Goal: Understand process/instructions

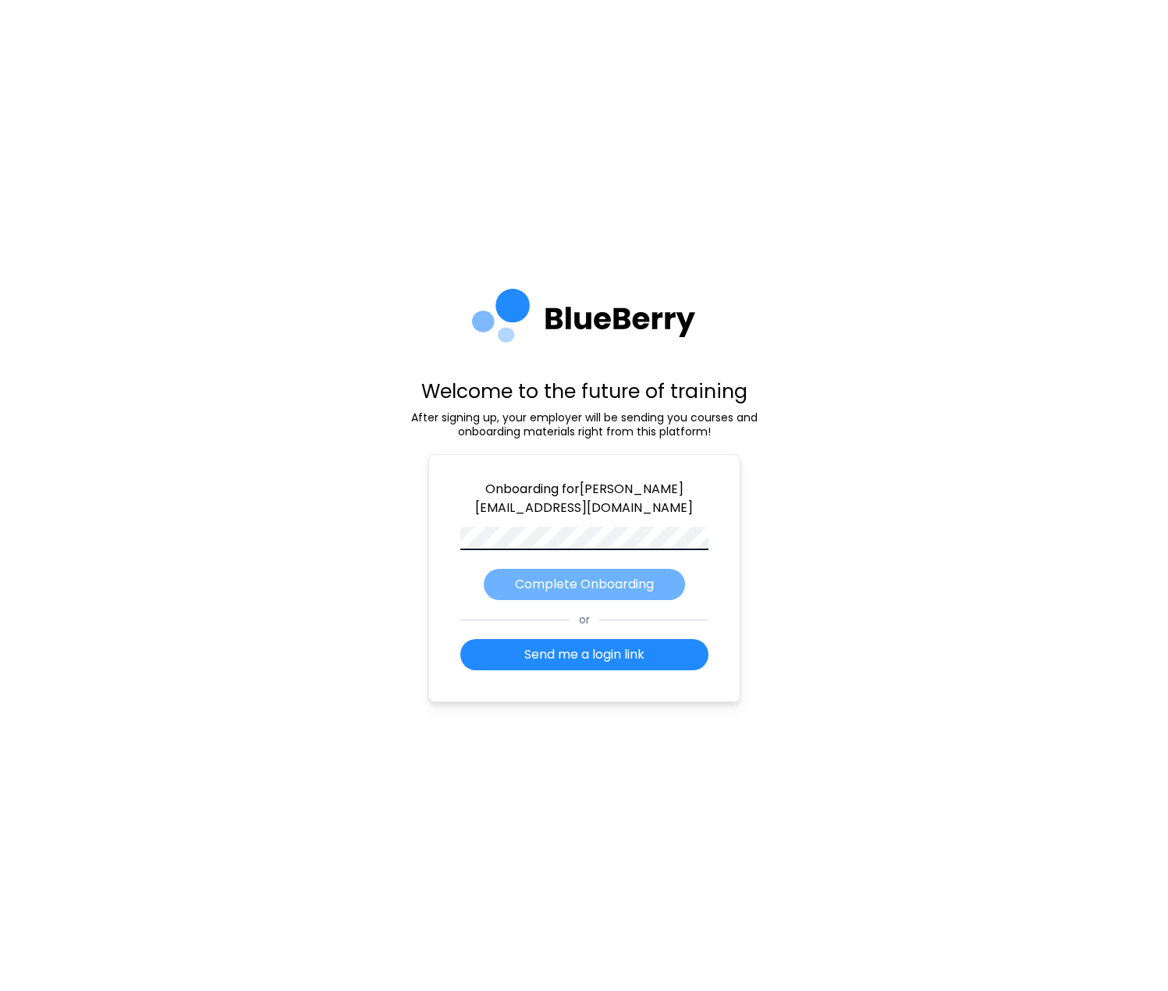
click at [590, 586] on p "Complete Onboarding" at bounding box center [584, 584] width 139 height 19
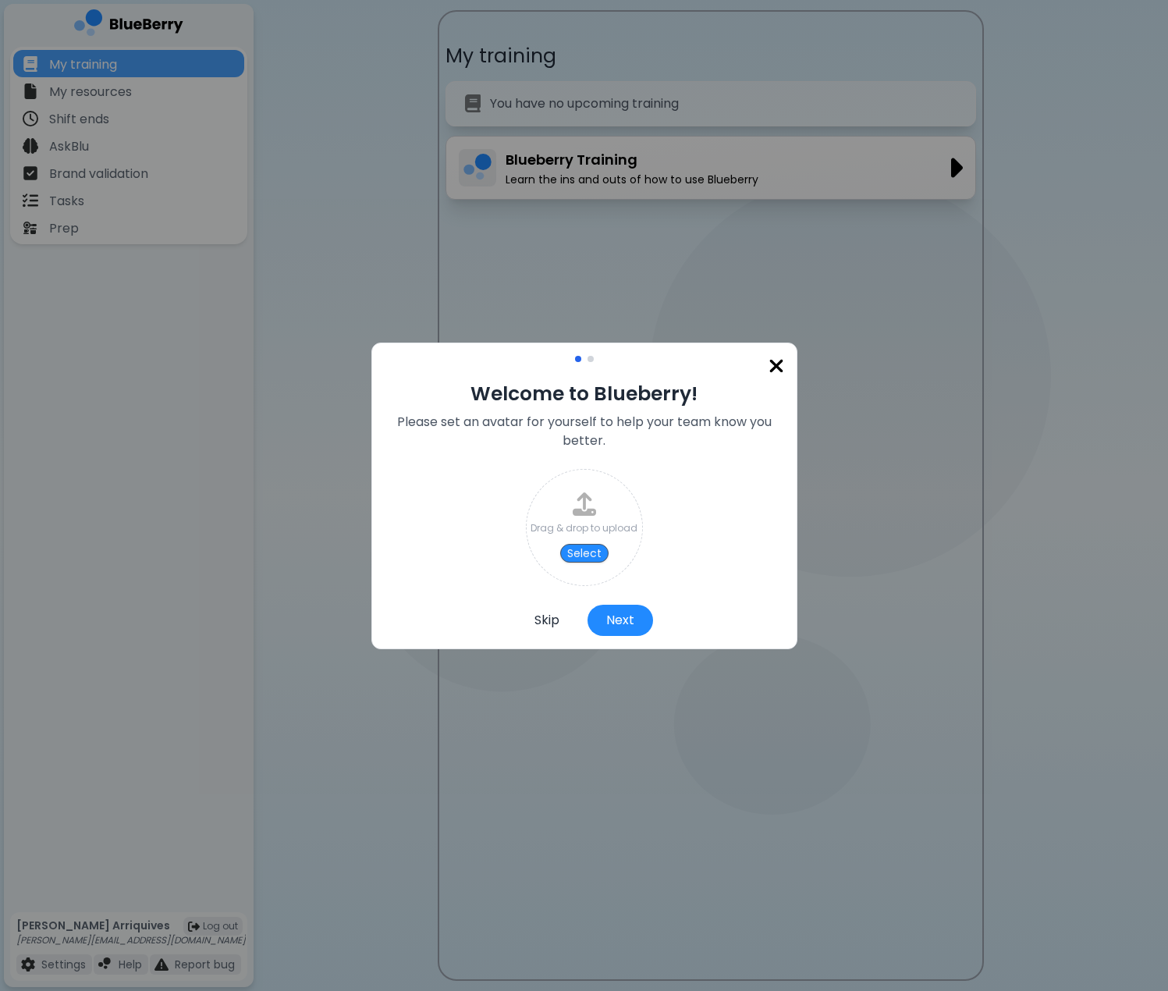
click at [537, 622] on button "Skip" at bounding box center [547, 620] width 62 height 31
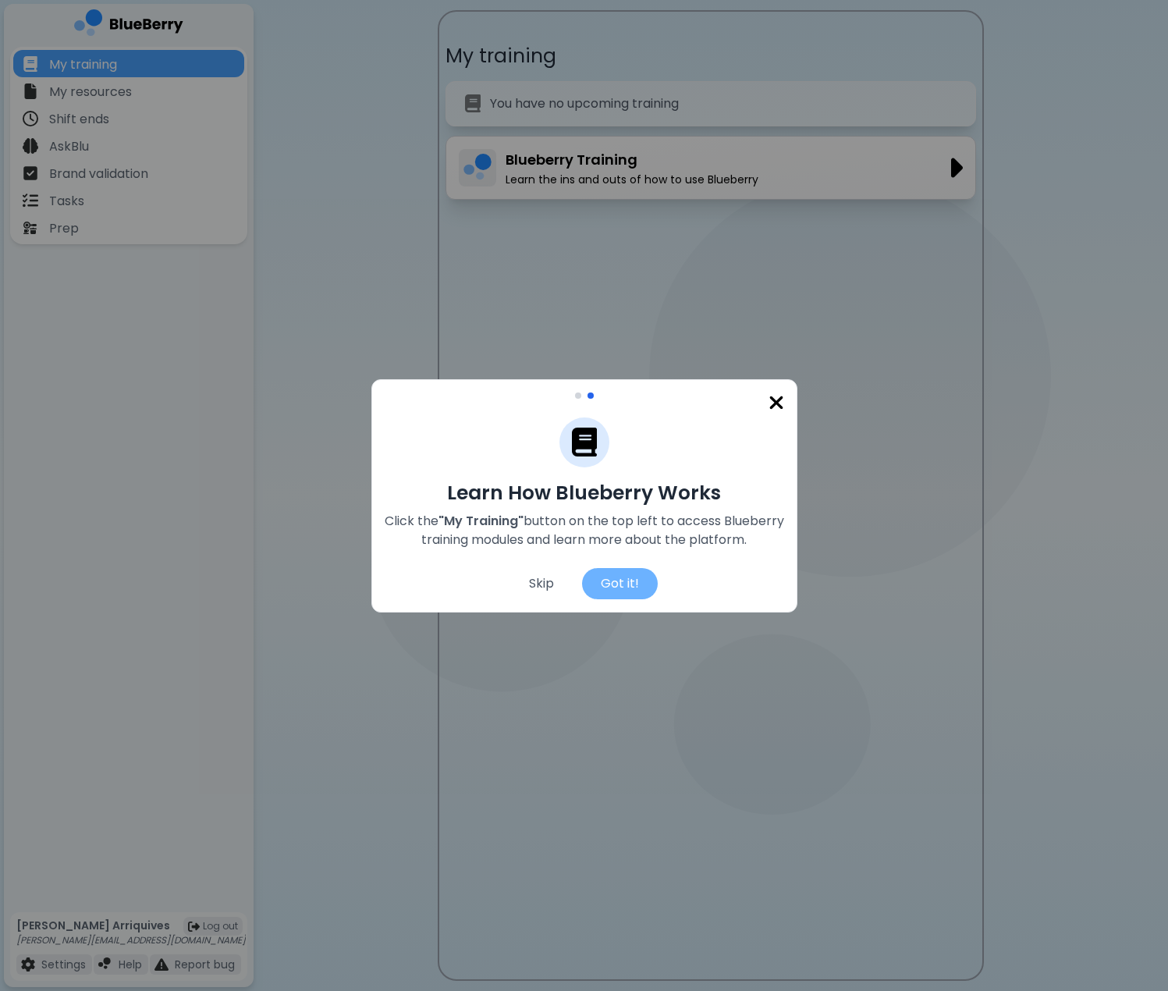
click at [615, 579] on div "Got it!" at bounding box center [620, 583] width 76 height 31
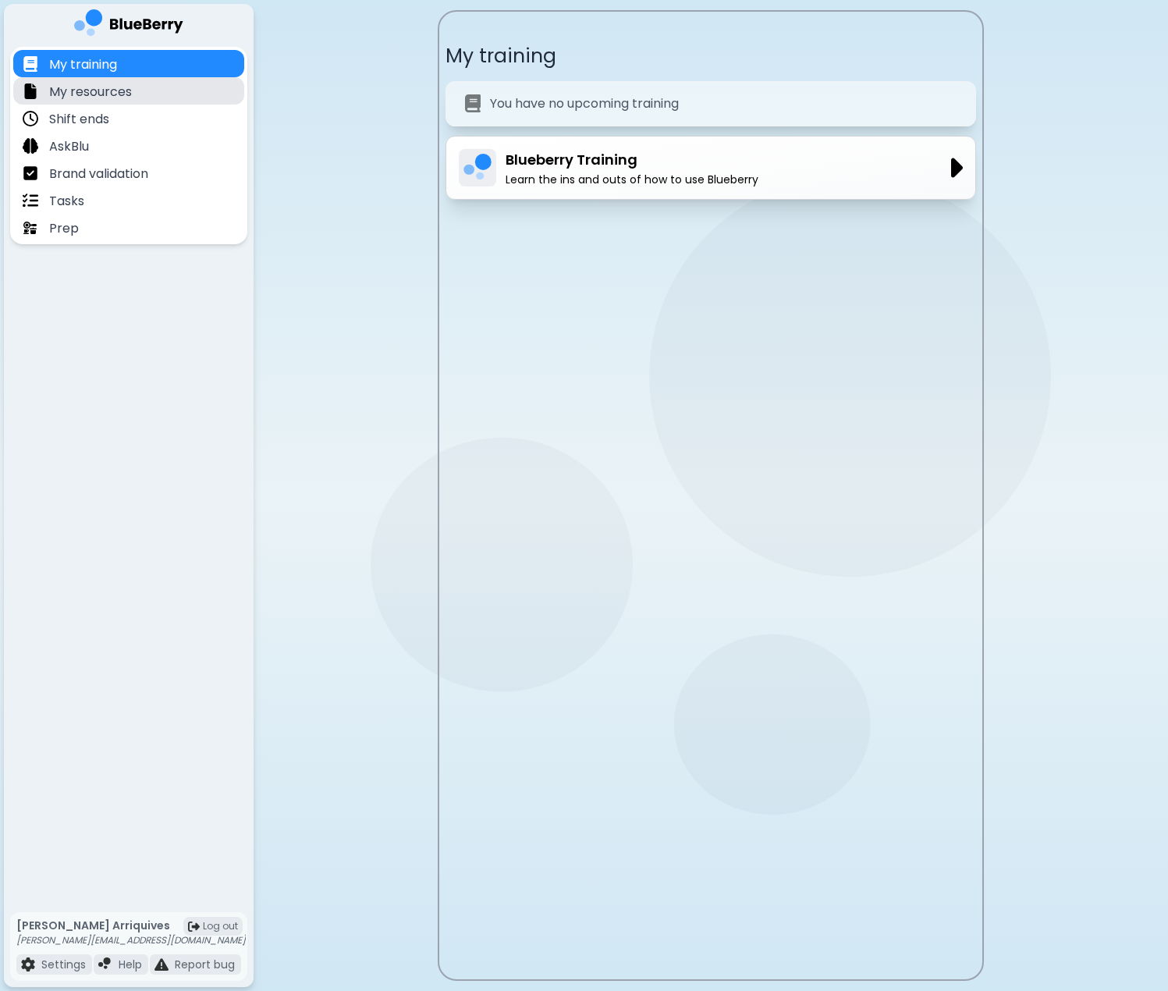
click at [109, 96] on p "My resources" at bounding box center [90, 92] width 83 height 19
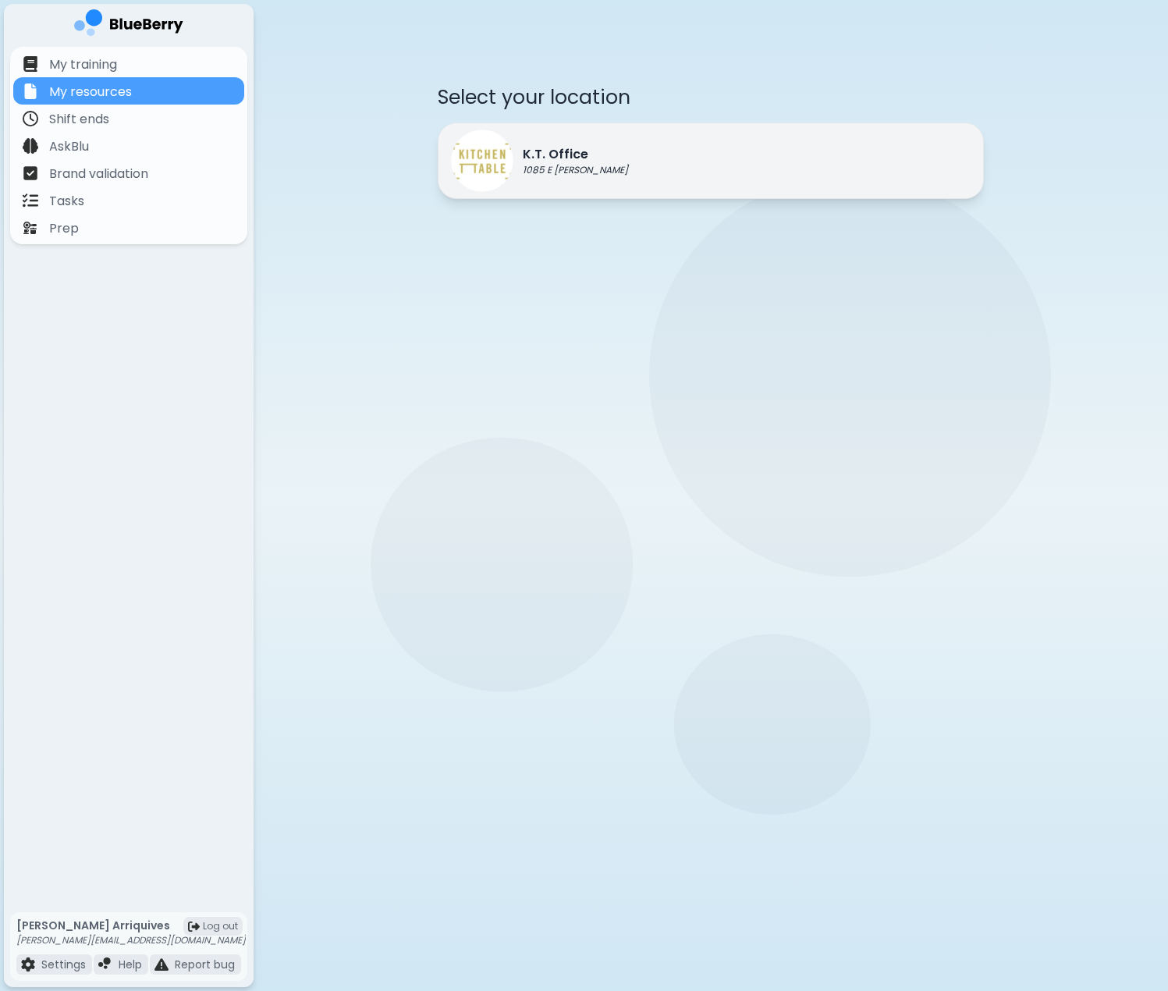
click at [702, 159] on div "K.T. Office 1085 E [GEOGRAPHIC_DATA]" at bounding box center [711, 161] width 546 height 76
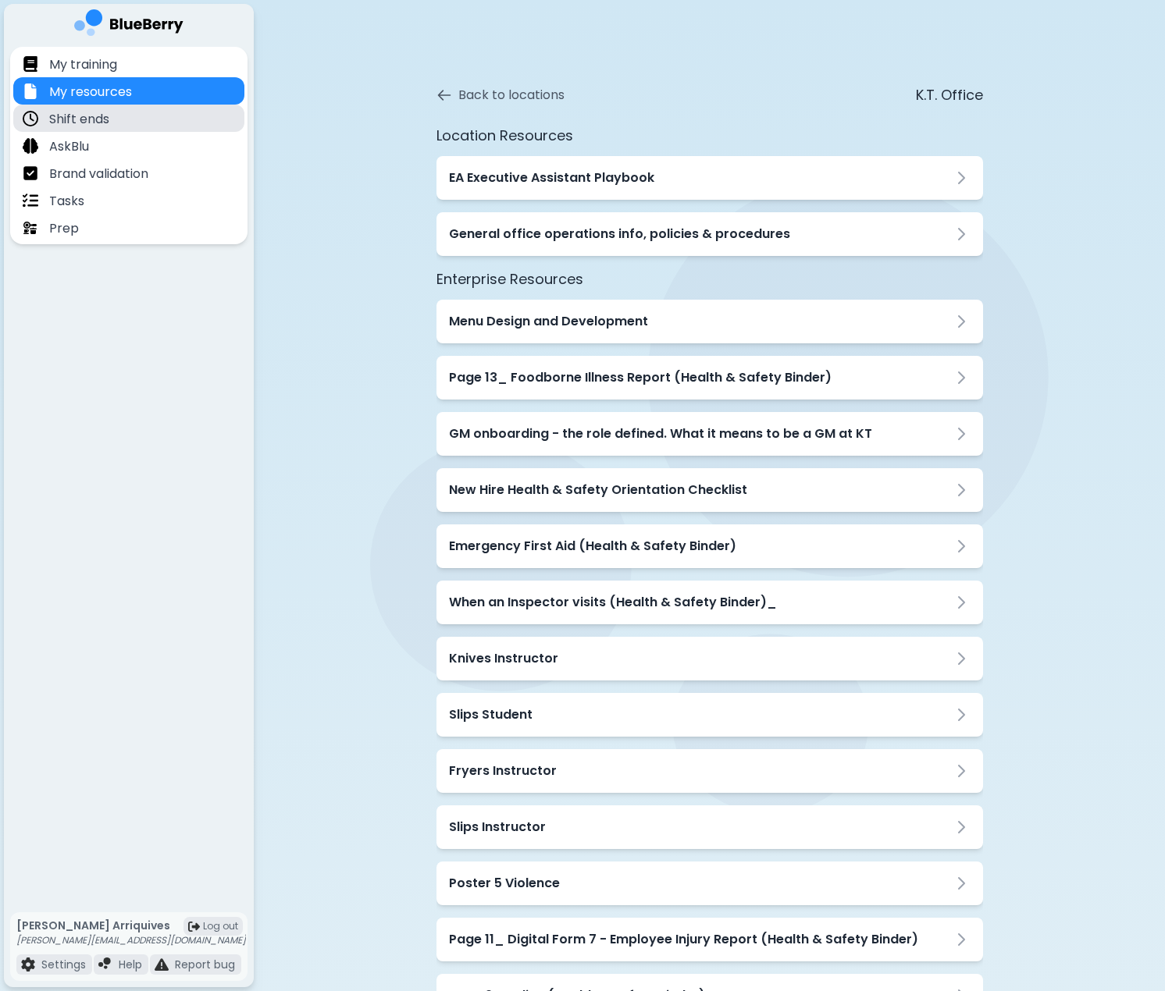
click at [89, 109] on div "Shift ends" at bounding box center [66, 118] width 87 height 18
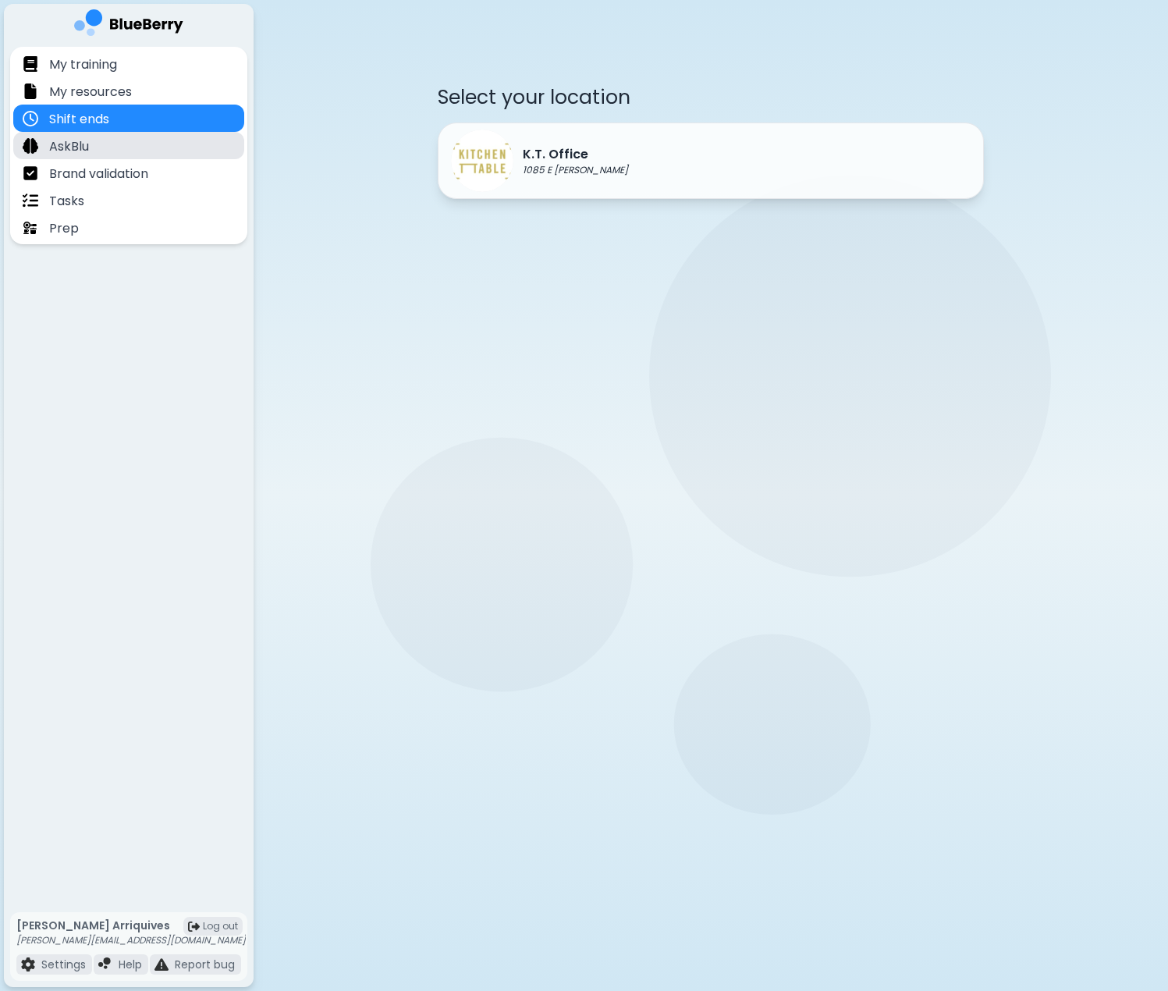
click at [122, 143] on div "AskBlu" at bounding box center [128, 145] width 231 height 27
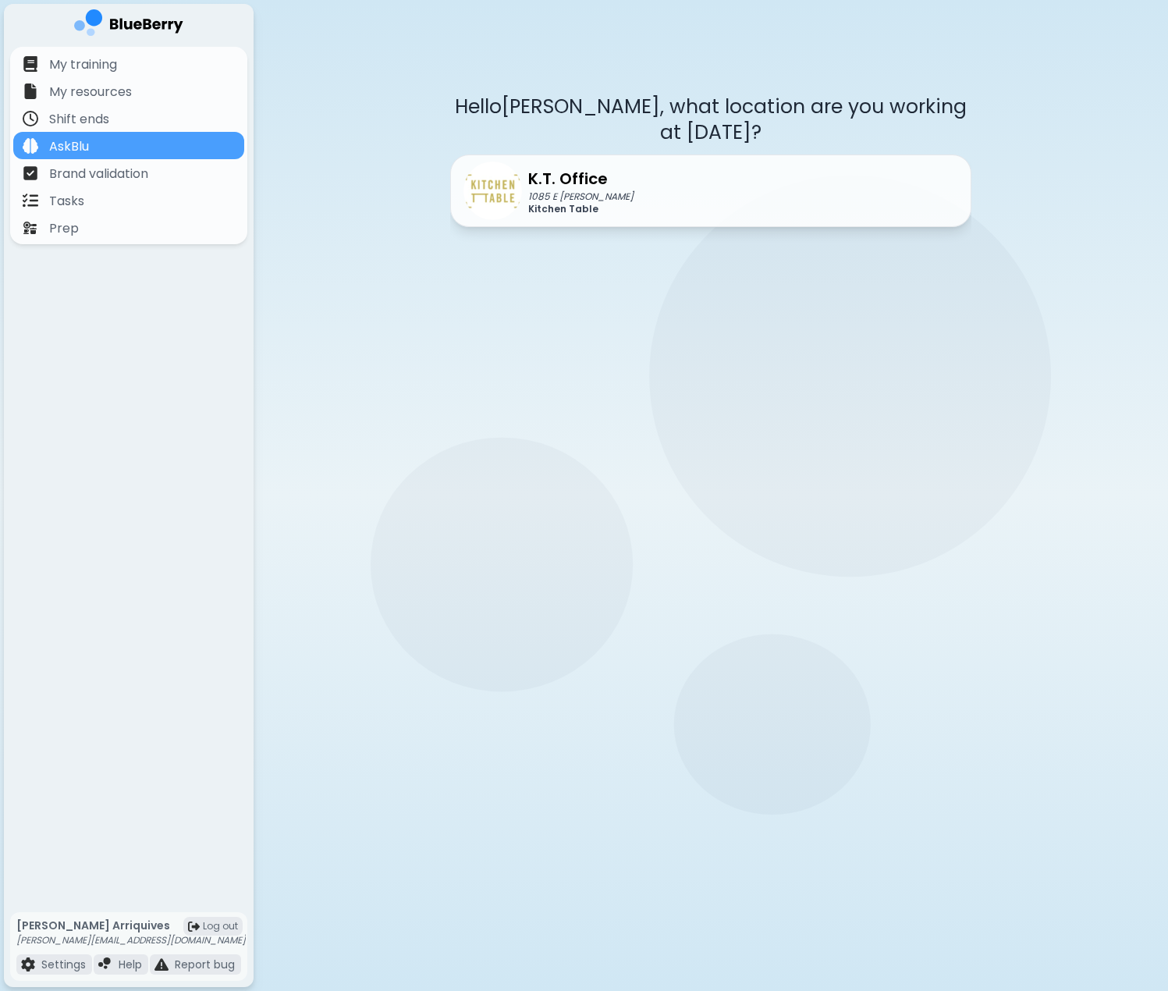
click at [706, 202] on div "Hello [PERSON_NAME] , what location are you working at [DATE]? K.T. Office 1085…" at bounding box center [710, 186] width 521 height 310
click at [624, 166] on div "K.T. Office 1085 E [PERSON_NAME] Kitchen Table" at bounding box center [710, 191] width 521 height 73
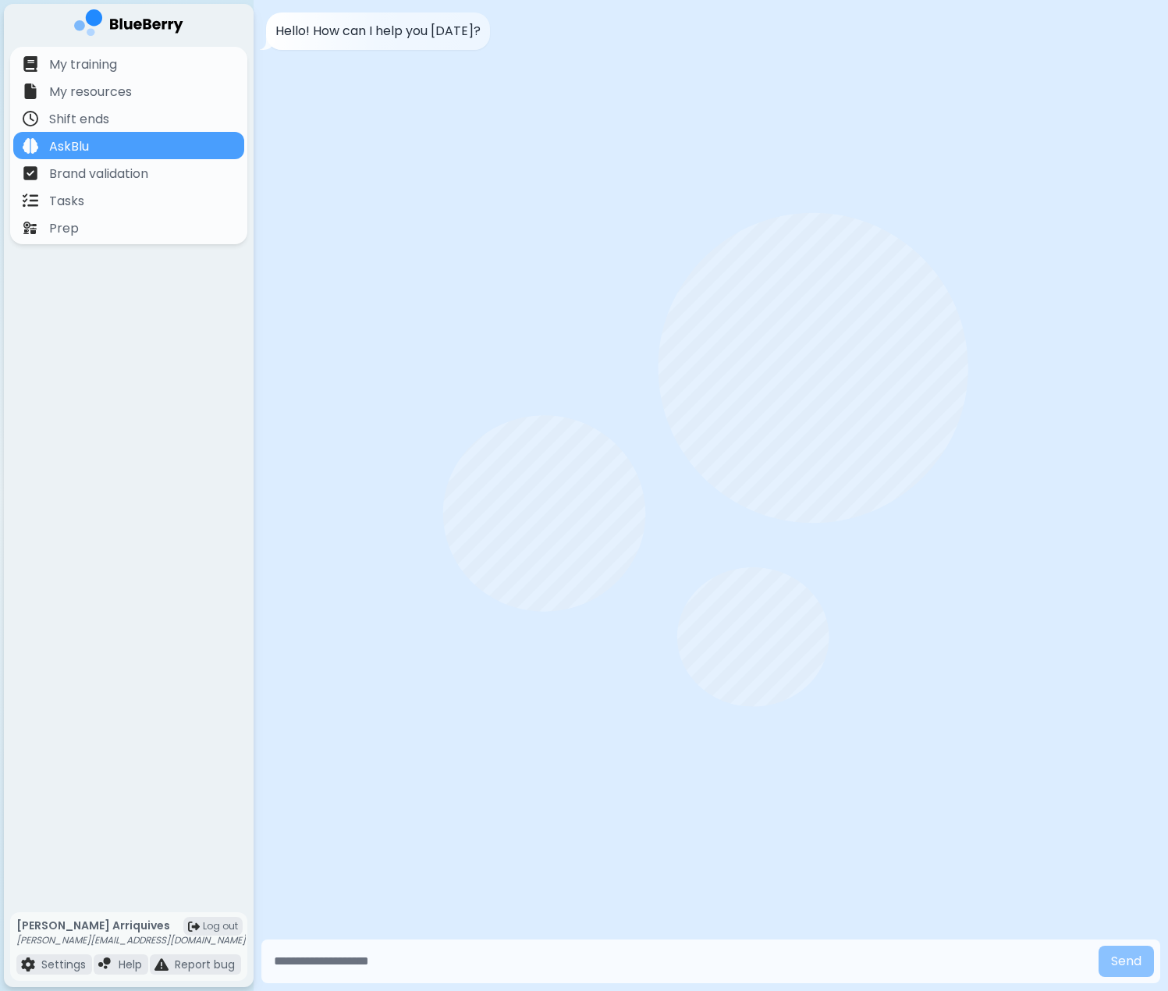
click at [431, 969] on input "text" at bounding box center [680, 961] width 825 height 31
click at [137, 158] on div "AskBlu" at bounding box center [128, 145] width 231 height 27
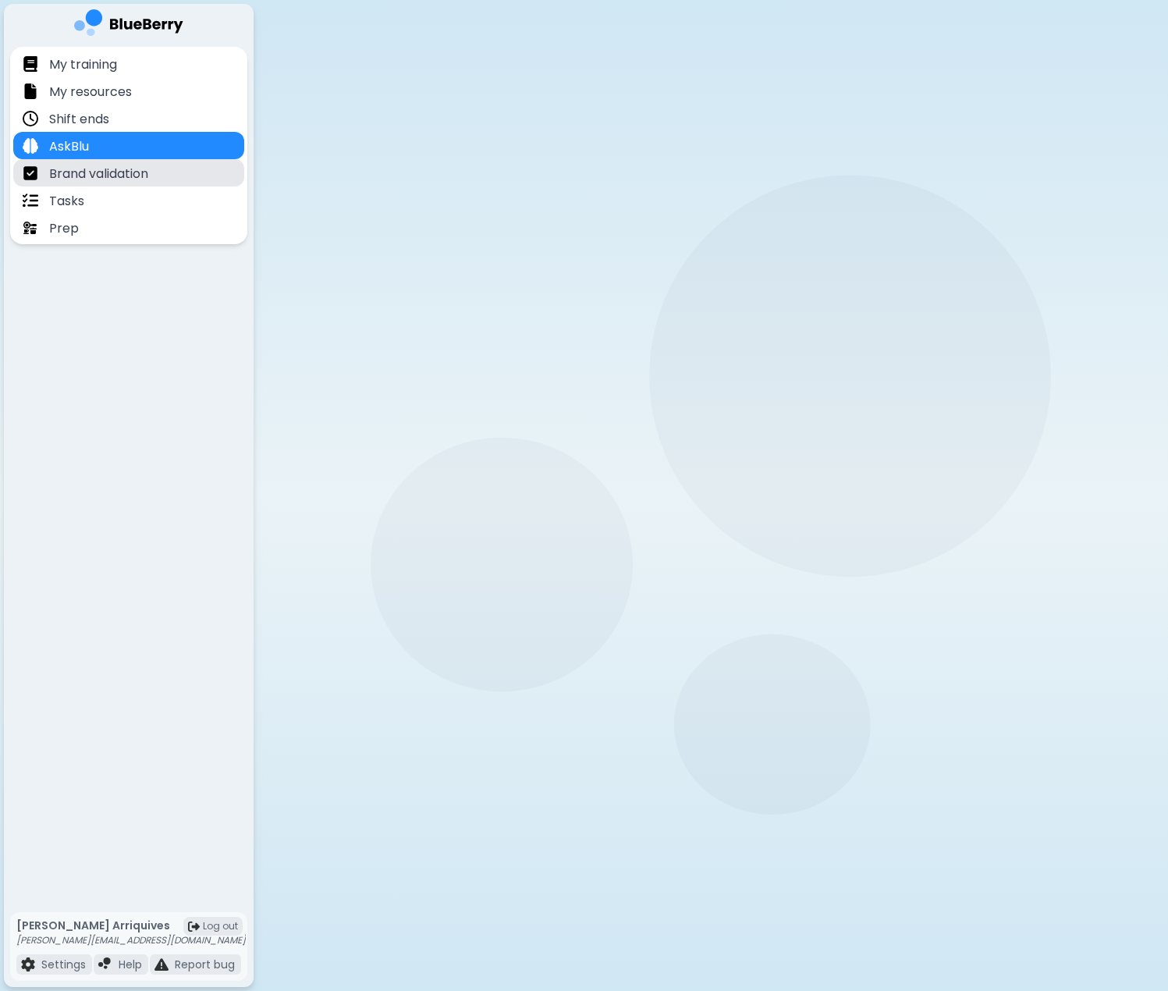
click at [135, 165] on p "Brand validation" at bounding box center [98, 174] width 99 height 19
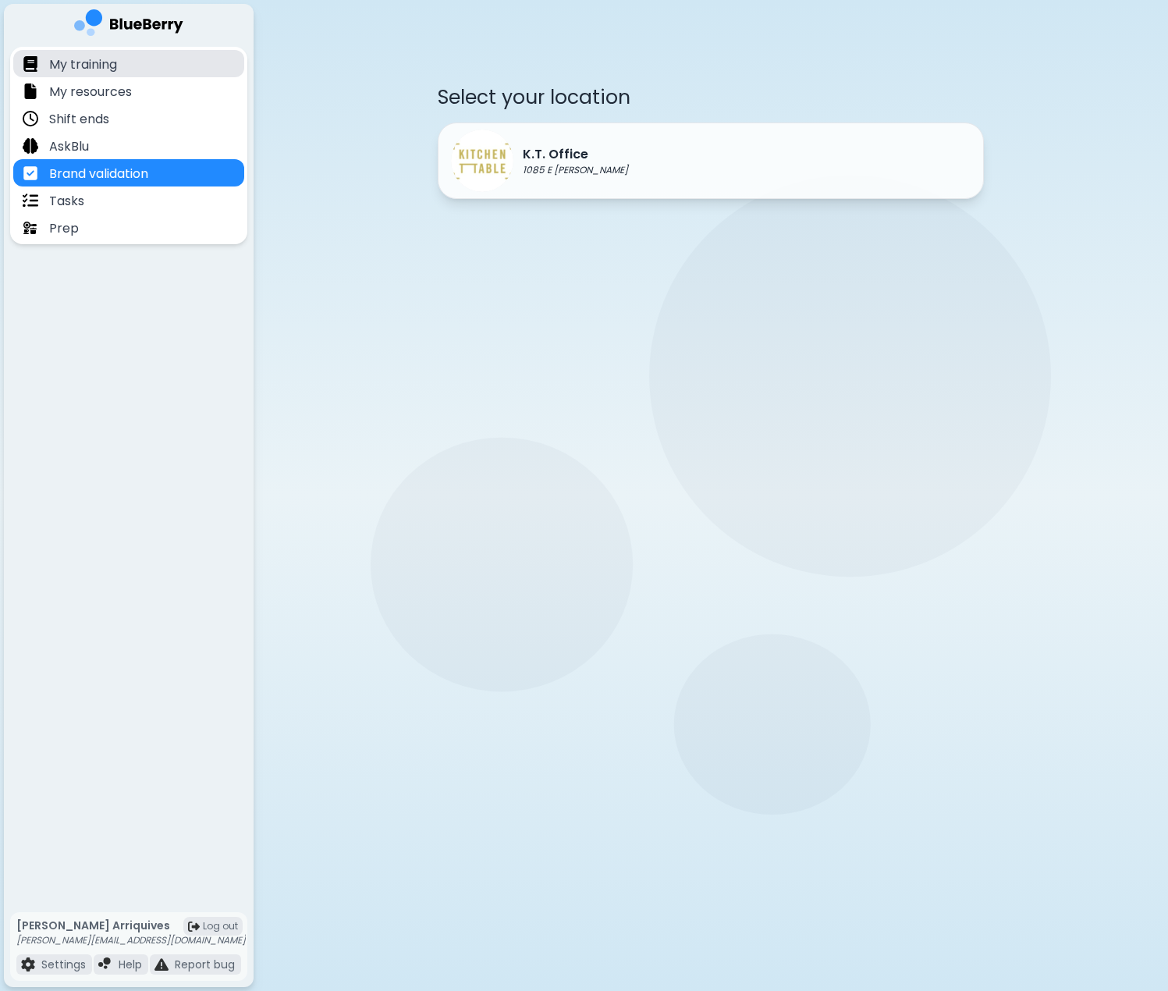
click at [119, 63] on div "My training" at bounding box center [128, 63] width 231 height 27
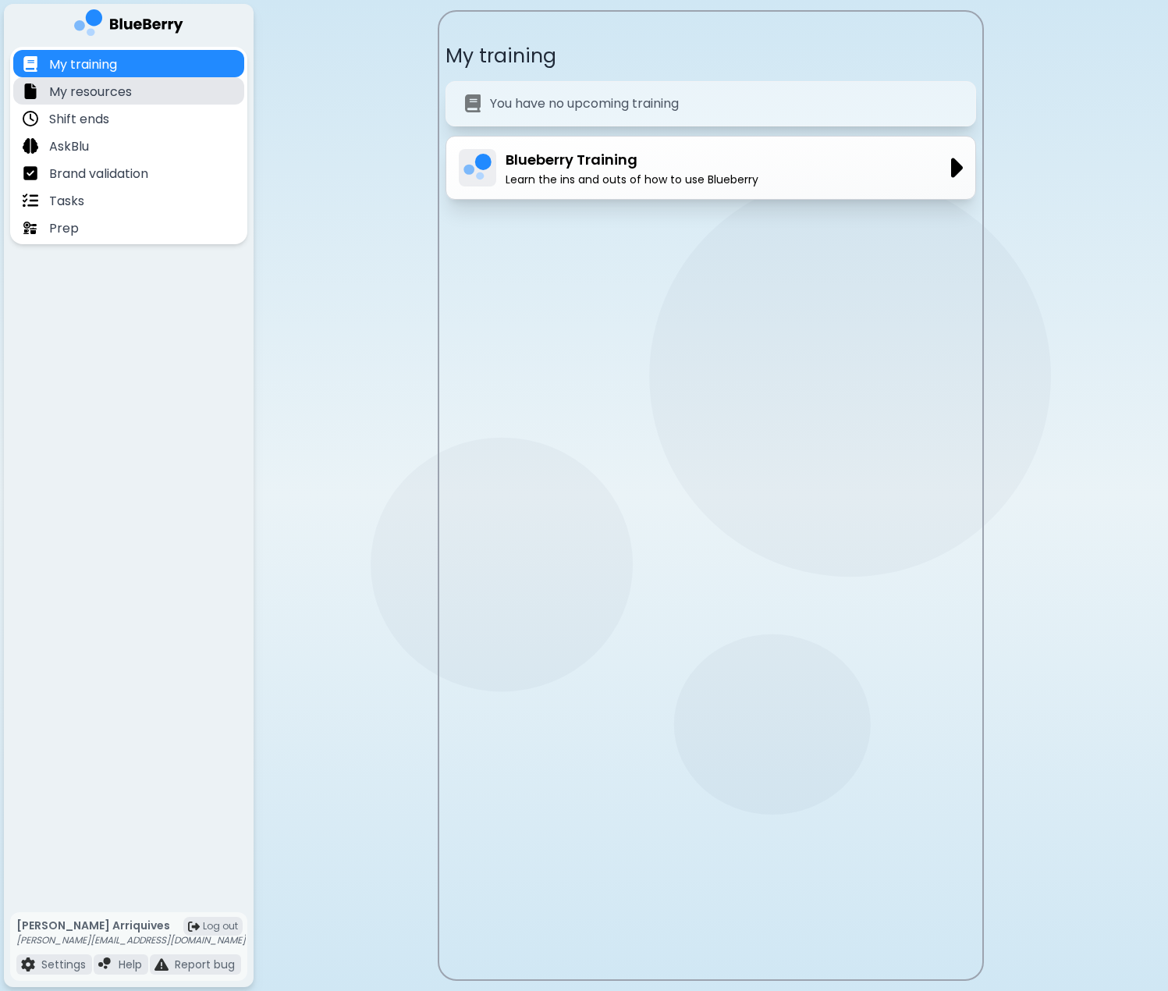
click at [113, 84] on p "My resources" at bounding box center [90, 92] width 83 height 19
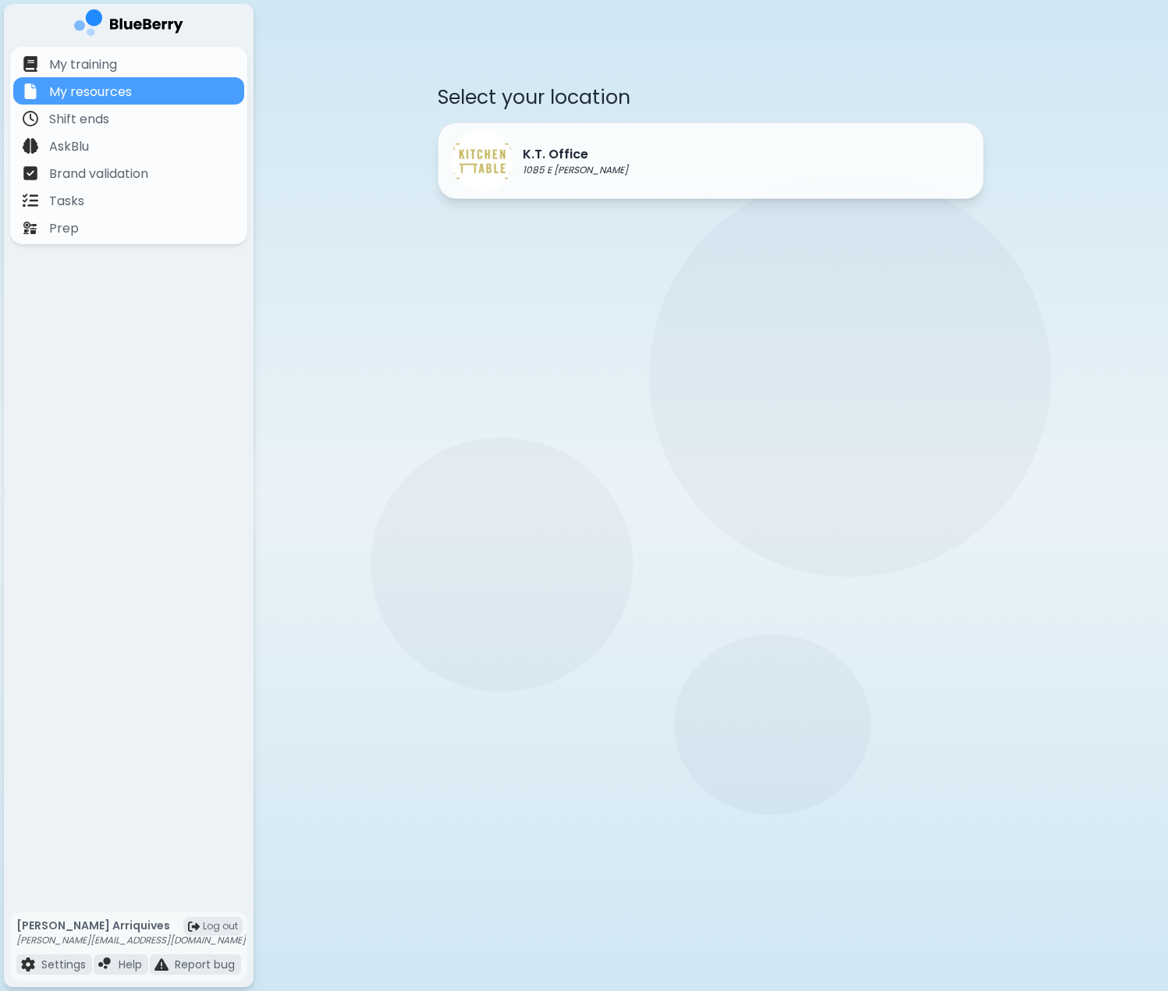
click at [151, 741] on div "My training My resources Shift ends AskBlu Brand validation Tasks Prep" at bounding box center [129, 477] width 250 height 861
click at [565, 496] on main "Select your location K.T. Office 1085 E [GEOGRAPHIC_DATA]" at bounding box center [584, 495] width 1168 height 991
